Goal: Navigation & Orientation: Understand site structure

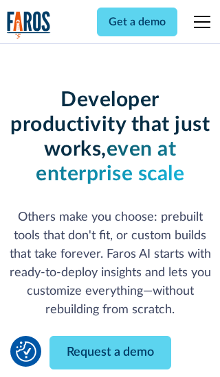
scroll to position [165, 0]
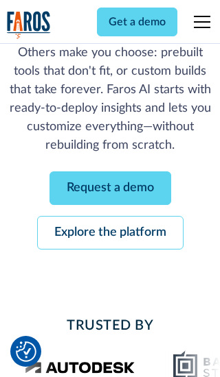
click at [110, 188] on link "Request a demo" at bounding box center [109, 189] width 121 height 34
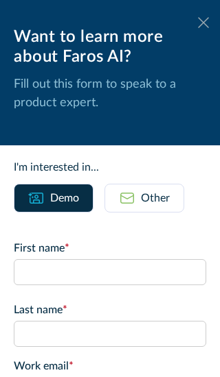
click at [203, 23] on icon at bounding box center [203, 22] width 11 height 10
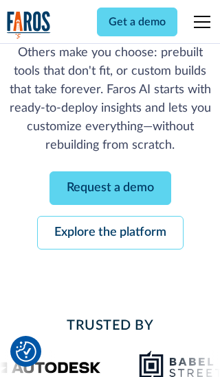
scroll to position [209, 0]
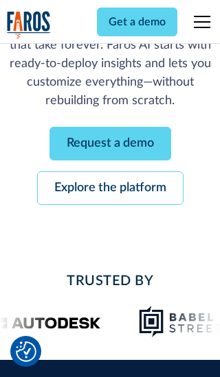
click at [110, 188] on link "Explore the platform" at bounding box center [110, 189] width 146 height 34
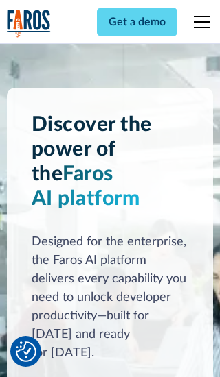
scroll to position [10306, 0]
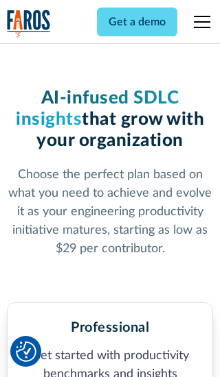
scroll to position [2126, 0]
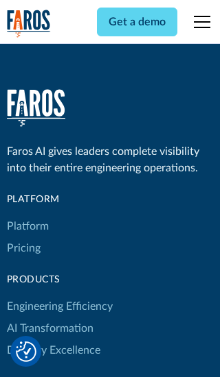
click at [27, 215] on link "Platform" at bounding box center [28, 226] width 42 height 22
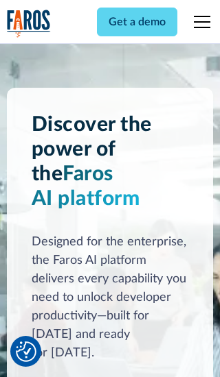
scroll to position [10746, 0]
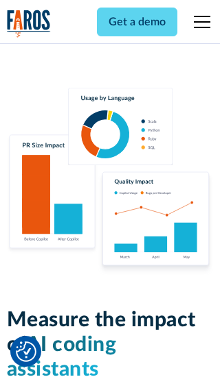
scroll to position [8482, 0]
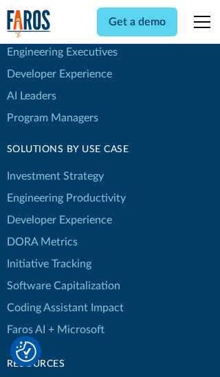
click at [41, 231] on link "DORA Metrics" at bounding box center [42, 242] width 71 height 22
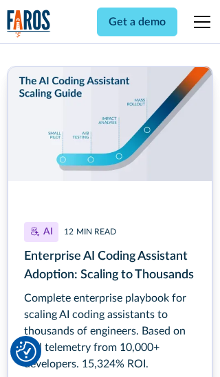
scroll to position [6189, 0]
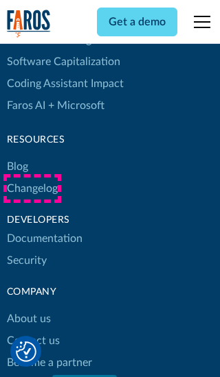
click at [32, 189] on link "Changelog" at bounding box center [32, 189] width 51 height 22
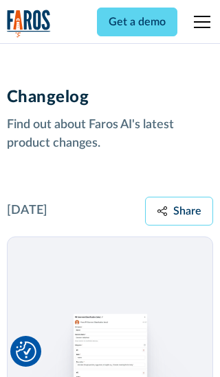
scroll to position [16572, 0]
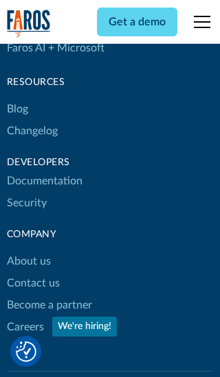
click at [28, 250] on link "About us" at bounding box center [29, 261] width 44 height 22
